Goal: Task Accomplishment & Management: Manage account settings

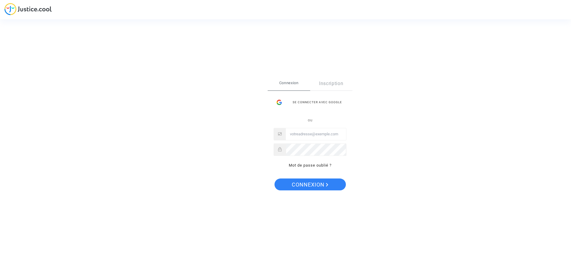
click at [306, 135] on input "Email" at bounding box center [316, 134] width 60 height 12
click at [114, 48] on div "Se connecter Connexion Inscription Se connecter avec Google ou Mot de passe oub…" at bounding box center [285, 135] width 571 height 271
click at [302, 135] on input "Email" at bounding box center [316, 134] width 60 height 12
click at [313, 134] on input "Email" at bounding box center [316, 134] width 60 height 12
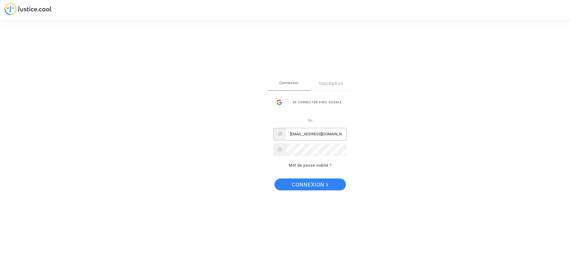
type input "naoy.teruh@gmail.com"
click at [323, 181] on span "Connexion" at bounding box center [310, 184] width 37 height 12
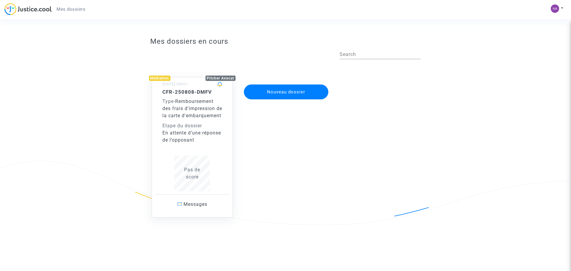
click at [198, 118] on div "Type - Remboursement des frais d'impression de la carte d'embarquement" at bounding box center [192, 108] width 60 height 21
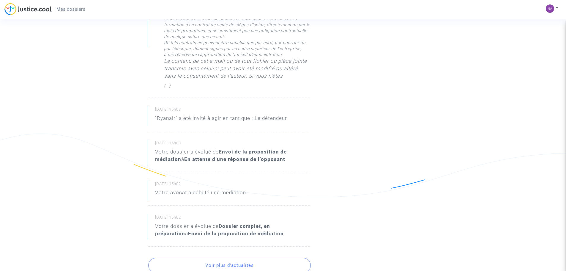
scroll to position [446, 0]
